Goal: Manage account settings

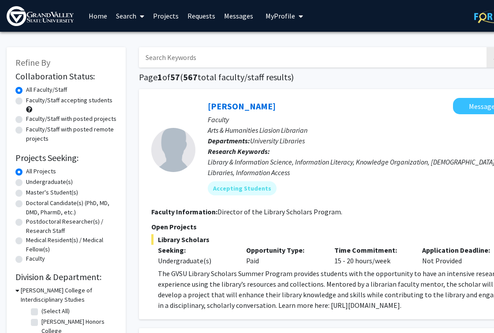
click at [278, 18] on span "My Profile" at bounding box center [281, 15] width 30 height 9
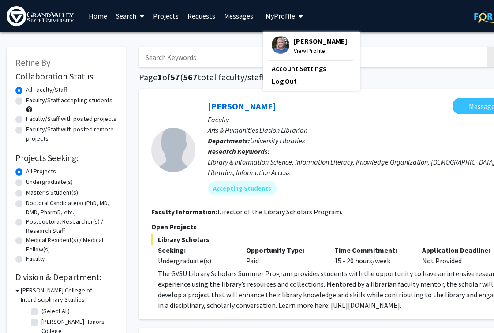
click at [297, 50] on span "View Profile" at bounding box center [320, 51] width 53 height 10
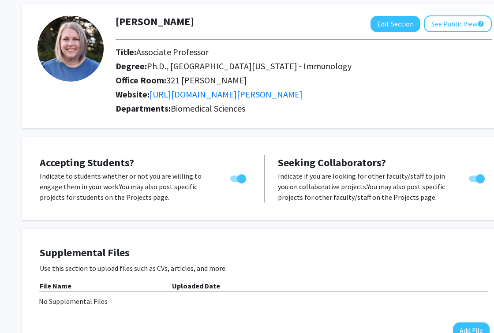
scroll to position [46, 0]
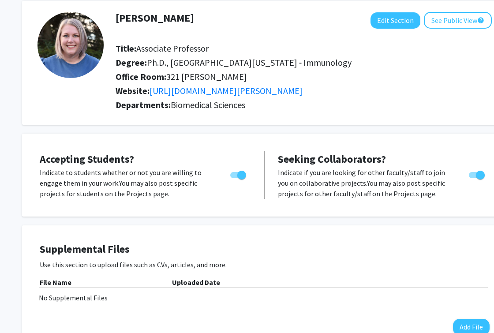
click at [242, 174] on span "Toggle" at bounding box center [241, 175] width 9 height 9
click at [235, 178] on input "Would you like to permit student requests?" at bounding box center [234, 178] width 0 height 0
checkbox input "false"
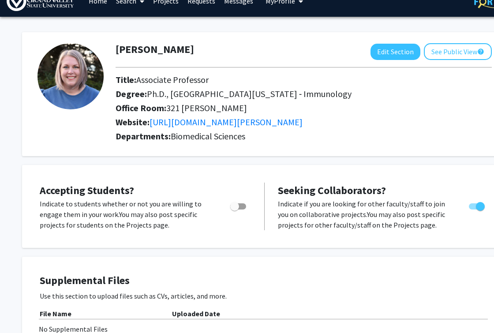
scroll to position [0, 0]
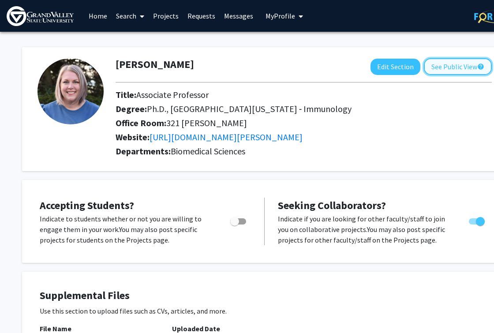
click at [463, 65] on button "See Public View help" at bounding box center [458, 66] width 68 height 17
